Goal: Check status

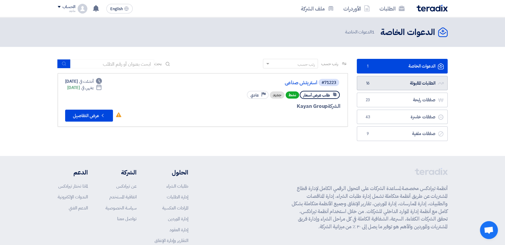
click at [366, 80] on span "16" at bounding box center [367, 83] width 7 height 6
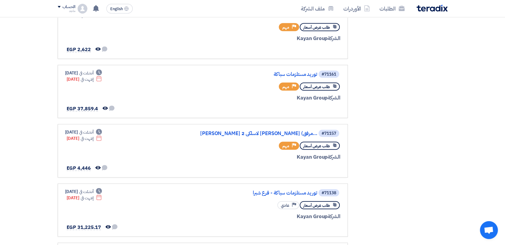
scroll to position [315, 0]
click at [156, 156] on div "#71157 [PERSON_NAME] لاسلكى 2 [PERSON_NAME] (مرفق... طلب عرض أسعار Priority مهم…" at bounding box center [202, 149] width 275 height 43
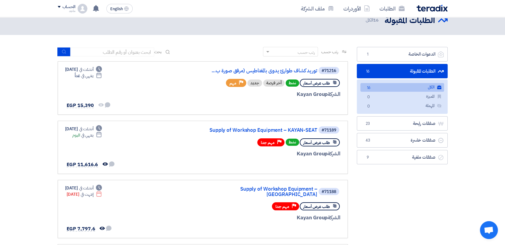
scroll to position [0, 0]
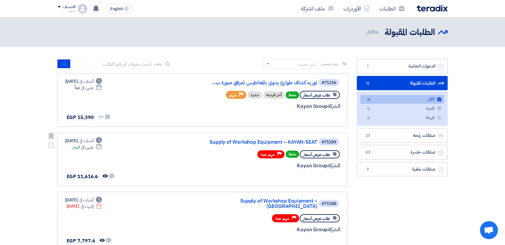
drag, startPoint x: 248, startPoint y: 160, endPoint x: 165, endPoint y: 168, distance: 84.0
click at [165, 168] on div "#71189 Supply of Workshop Equipment – KAYAN-SEAT طلب عرض أسعار نشط Priority مهم…" at bounding box center [202, 159] width 275 height 43
click at [303, 85] on link "توريد كشاف طوارئ يدوى بالمغناطيس (مرفق صورة ب..." at bounding box center [257, 82] width 119 height 5
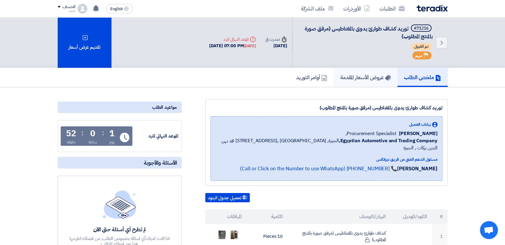
click at [379, 72] on link "عروض الأسعار المقدمة" at bounding box center [366, 77] width 64 height 19
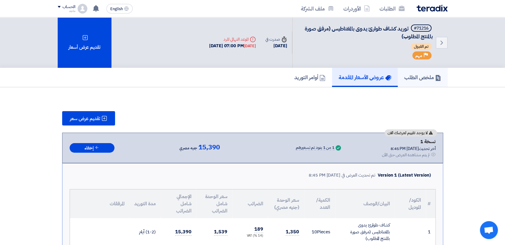
click at [420, 79] on h5 "ملخص الطلب" at bounding box center [422, 77] width 37 height 7
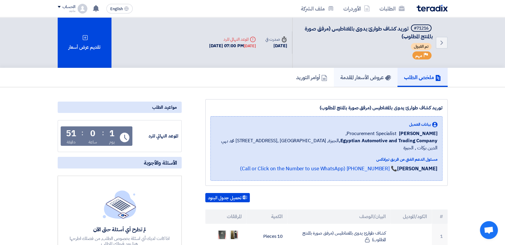
click at [357, 81] on link "عروض الأسعار المقدمة" at bounding box center [366, 77] width 64 height 19
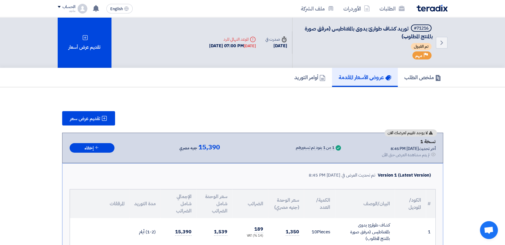
drag, startPoint x: 231, startPoint y: 76, endPoint x: 190, endPoint y: 49, distance: 49.3
click at [190, 49] on div "Back #71216 توريد كشاف طوارئ يدوى بالمغناطيس (مرفق صورة بالمنتج المطلوب) تم الق…" at bounding box center [252, 212] width 505 height 390
click at [27, 58] on div "Back #71216 توريد كشاف طوارئ يدوى بالمغناطيس (مرفق صورة بالمنتج المطلوب) تم الق…" at bounding box center [252, 42] width 505 height 50
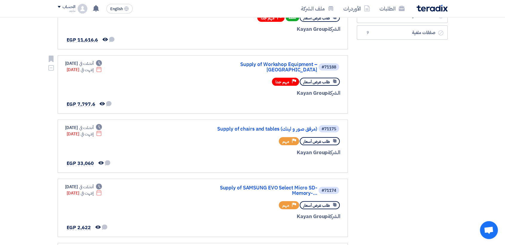
scroll to position [137, 0]
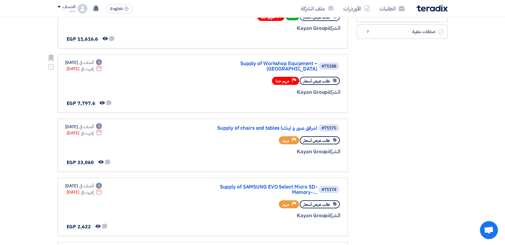
click at [211, 76] on div "طلب عرض أسعار Priority مهم جدا" at bounding box center [269, 81] width 144 height 10
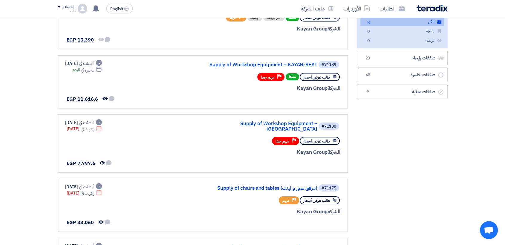
scroll to position [0, 0]
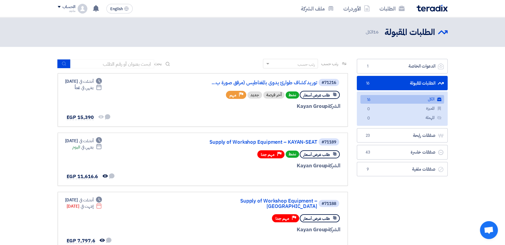
click at [354, 6] on link "الأوردرات" at bounding box center [356, 8] width 36 height 14
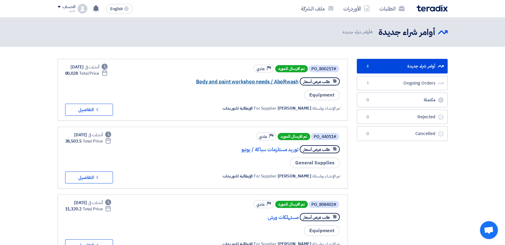
click at [263, 82] on link "Body and paint workshop needs / AboRwash" at bounding box center [238, 81] width 119 height 5
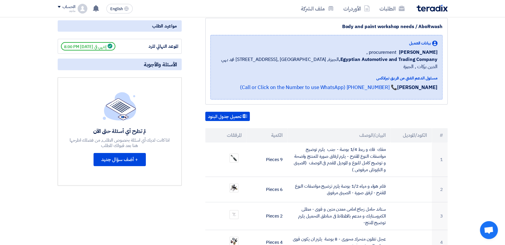
scroll to position [82, 0]
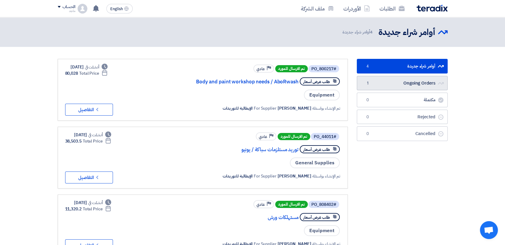
click at [403, 80] on link "Ongoing Orders Ongoing Orders 1" at bounding box center [402, 83] width 91 height 15
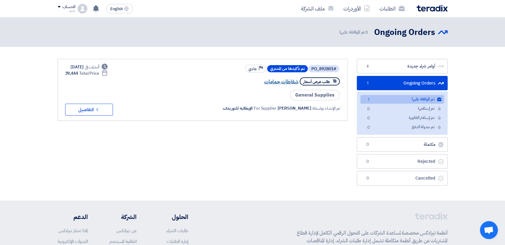
click at [281, 80] on link "شفاطات حمامات" at bounding box center [238, 81] width 119 height 5
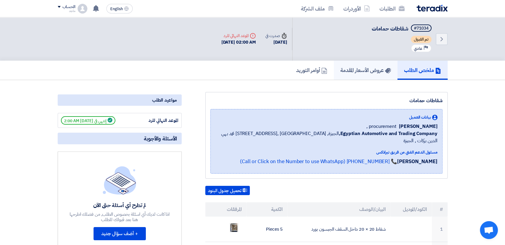
click at [340, 71] on h5 "عروض الأسعار المقدمة" at bounding box center [365, 70] width 50 height 7
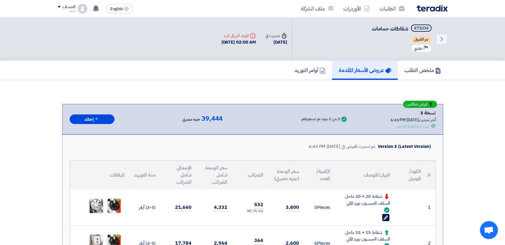
click at [96, 203] on img at bounding box center [96, 205] width 14 height 19
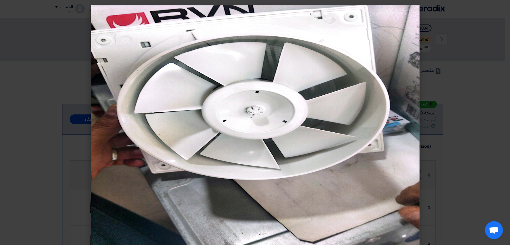
click at [33, 172] on modal-container at bounding box center [255, 122] width 510 height 245
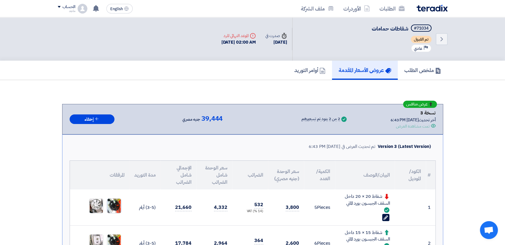
click at [113, 204] on img at bounding box center [114, 205] width 14 height 19
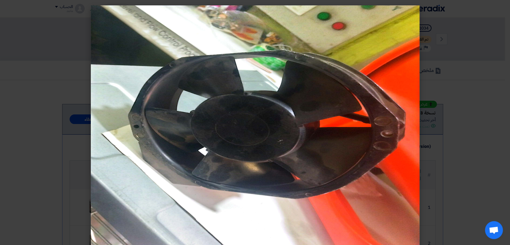
click at [442, 143] on modal-container at bounding box center [255, 122] width 510 height 245
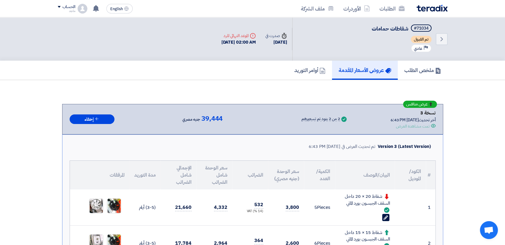
drag, startPoint x: 442, startPoint y: 143, endPoint x: 273, endPoint y: 110, distance: 172.6
click at [273, 110] on div "عرض منافس نسخة 3 أخر تحديث [DATE] 6:43 PM Offer is Seen تمت مشاهدة العرض Succes…" at bounding box center [253, 119] width 366 height 20
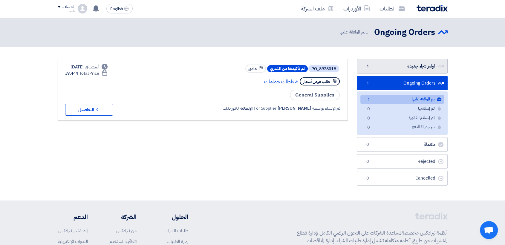
click at [419, 68] on link "أوامر شراء جديدة أوامر شراء جديدة 4" at bounding box center [402, 66] width 91 height 15
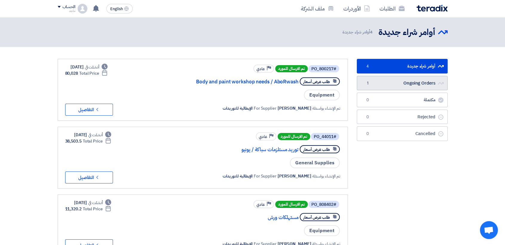
click at [419, 83] on link "Ongoing Orders Ongoing Orders 1" at bounding box center [402, 83] width 91 height 15
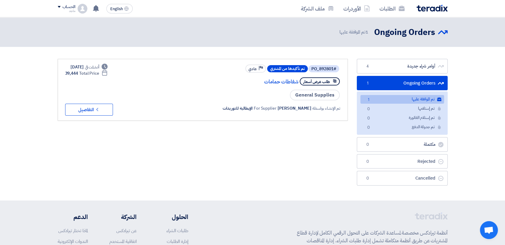
click at [419, 83] on link "Ongoing Orders Ongoing Orders 1" at bounding box center [402, 83] width 91 height 15
click at [414, 67] on link "أوامر شراء جديدة أوامر شراء جديدة 4" at bounding box center [402, 66] width 91 height 15
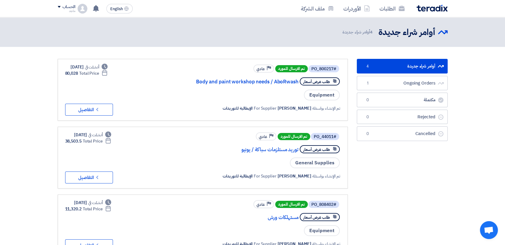
click at [414, 67] on link "أوامر شراء جديدة أوامر شراء جديدة 4" at bounding box center [402, 66] width 91 height 15
drag, startPoint x: 414, startPoint y: 67, endPoint x: 399, endPoint y: 78, distance: 18.8
click at [399, 78] on link "Ongoing Orders Ongoing Orders 1" at bounding box center [402, 83] width 91 height 15
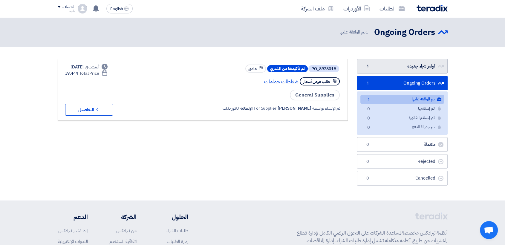
click at [390, 69] on link "أوامر شراء جديدة أوامر شراء جديدة 4" at bounding box center [402, 66] width 91 height 15
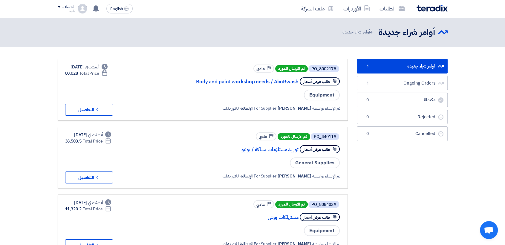
click at [297, 67] on span "تم الارسال للمورد" at bounding box center [291, 68] width 33 height 7
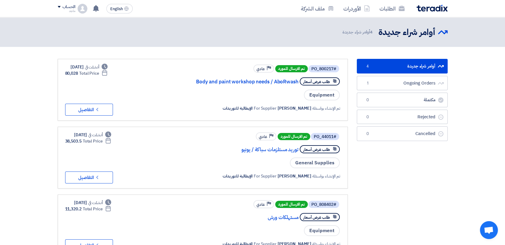
click at [308, 54] on section "أوامر شراء جديدة أوامر شراء جديدة 4 Ongoing Orders Ongoing Orders 1 مكتملة مكتم…" at bounding box center [252, 194] width 505 height 295
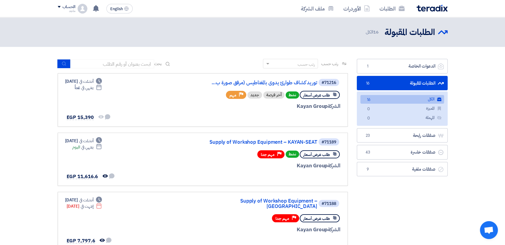
click at [361, 34] on div "الطلبات المقبولة الطلبات المقبولة 16 الكل" at bounding box center [404, 32] width 86 height 12
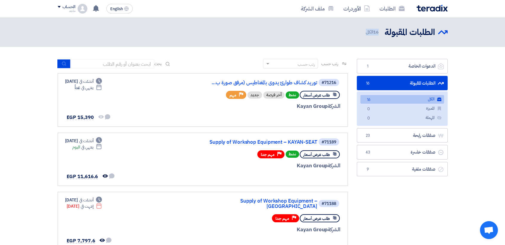
click at [361, 34] on div "الطلبات المقبولة الطلبات المقبولة 16 الكل" at bounding box center [404, 32] width 86 height 12
click at [347, 11] on link "الأوردرات" at bounding box center [356, 8] width 36 height 14
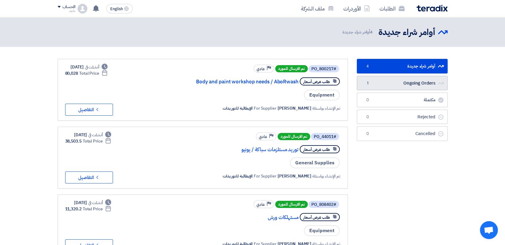
click at [360, 83] on link "Ongoing Orders Ongoing Orders 1" at bounding box center [402, 83] width 91 height 15
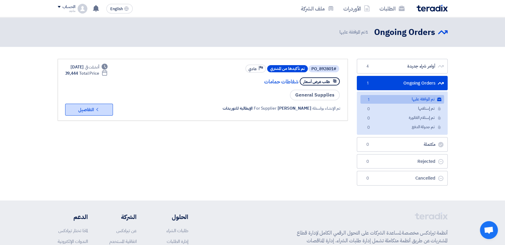
click at [72, 109] on button "Check details التفاصيل" at bounding box center [89, 110] width 48 height 12
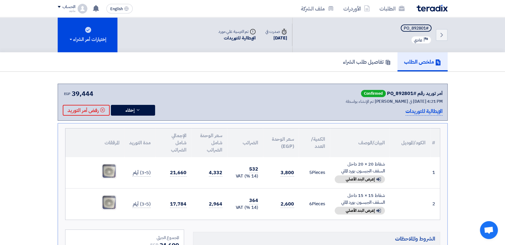
click at [138, 11] on div "الطلبات الأوردرات ملف الشركة English EN تم نشر طلب عروض أسعار جديد - شاهد التفا…" at bounding box center [252, 8] width 399 height 17
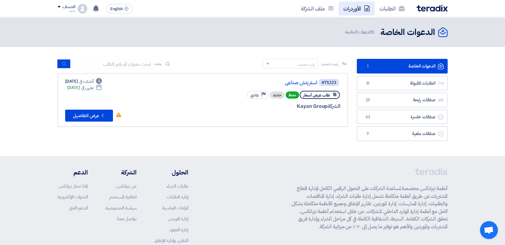
click at [366, 15] on link "الأوردرات" at bounding box center [356, 8] width 36 height 14
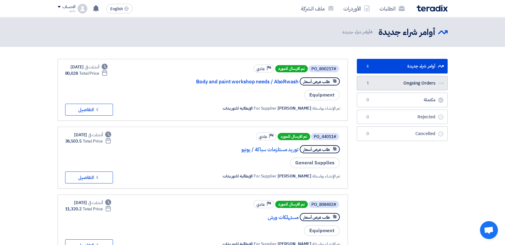
click at [404, 86] on link "Ongoing Orders Ongoing Orders 1" at bounding box center [402, 83] width 91 height 15
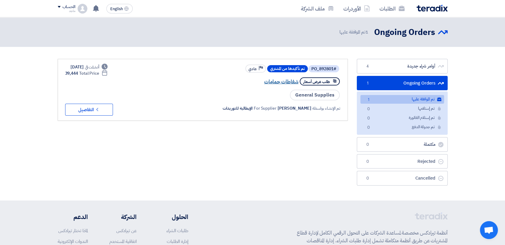
click at [286, 79] on link "شفاطات حمامات" at bounding box center [238, 81] width 119 height 5
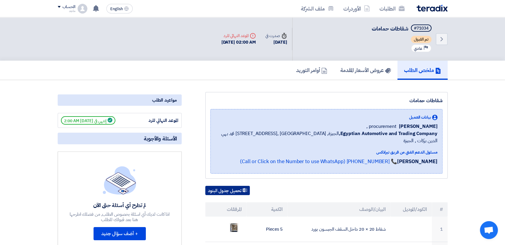
click at [236, 186] on button "تحميل جدول البنود" at bounding box center [227, 191] width 45 height 10
click at [464, 78] on div "ملخص الطلب عروض الأسعار المقدمة أوامر التوريد" at bounding box center [252, 70] width 505 height 19
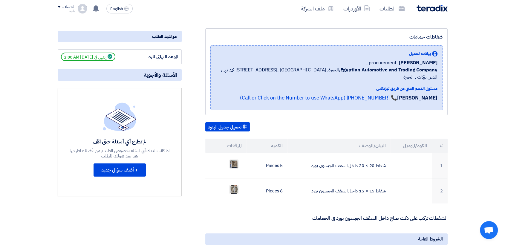
scroll to position [64, 0]
